Goal: Find specific page/section: Find specific page/section

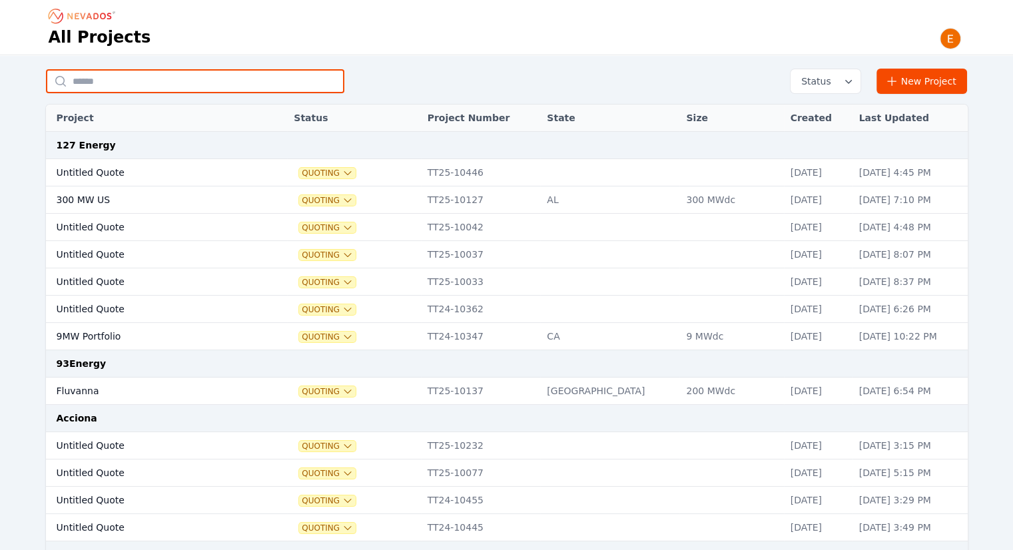
click at [252, 83] on input "text" at bounding box center [195, 81] width 298 height 24
type input "********"
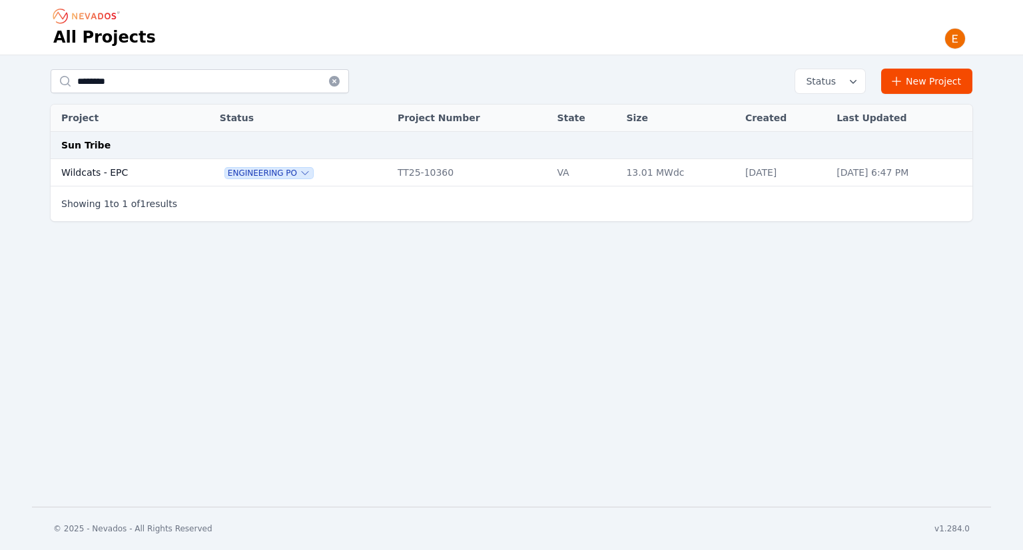
click at [191, 173] on td at bounding box center [202, 172] width 22 height 27
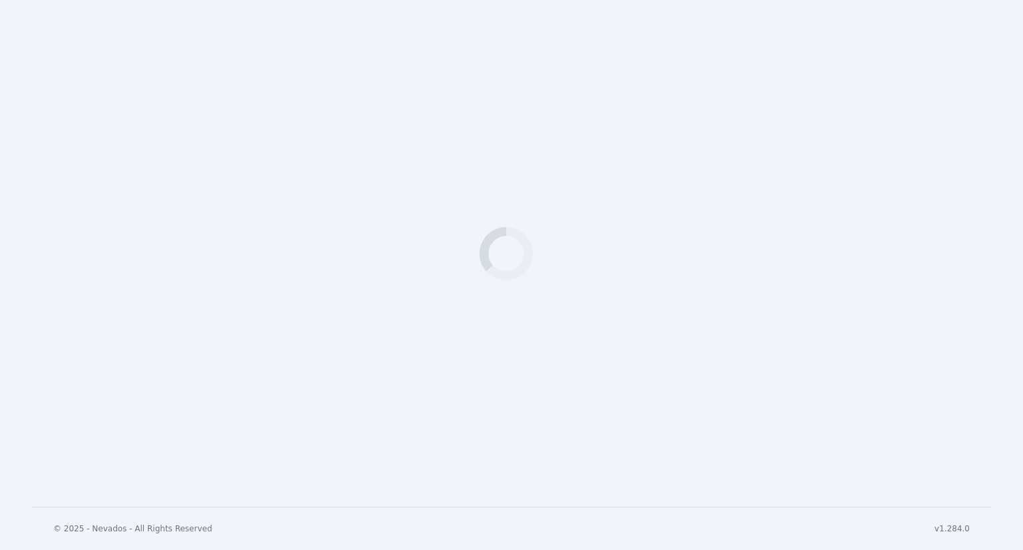
click at [121, 179] on div "Loading" at bounding box center [511, 253] width 1023 height 507
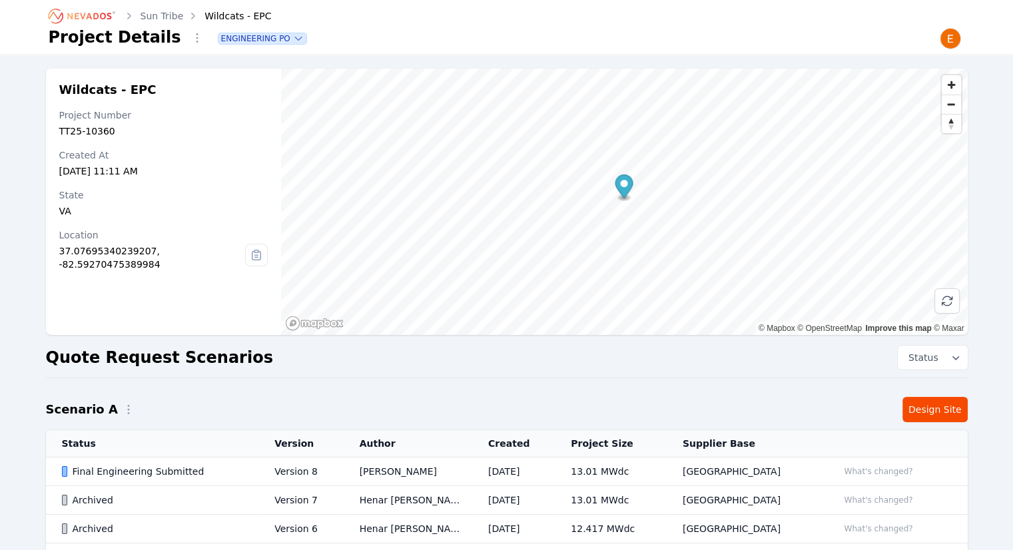
scroll to position [67, 0]
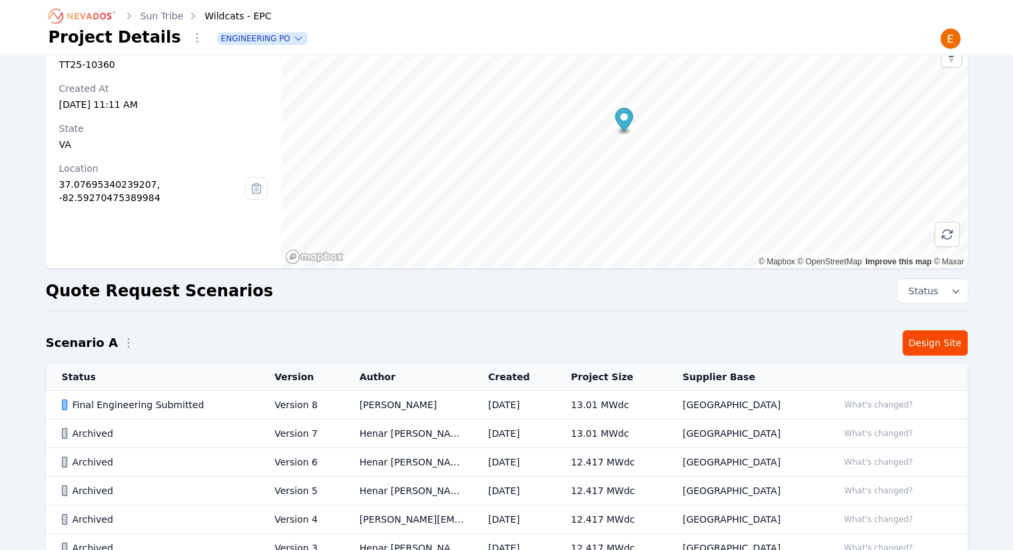
click at [321, 402] on td "Version 8" at bounding box center [300, 405] width 85 height 29
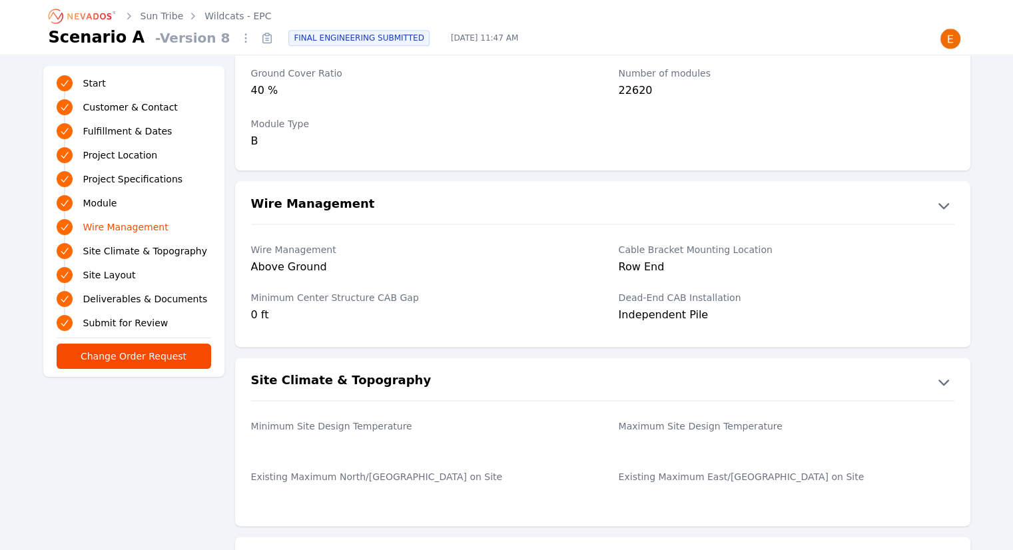
scroll to position [1718, 0]
